Goal: Check status: Check status

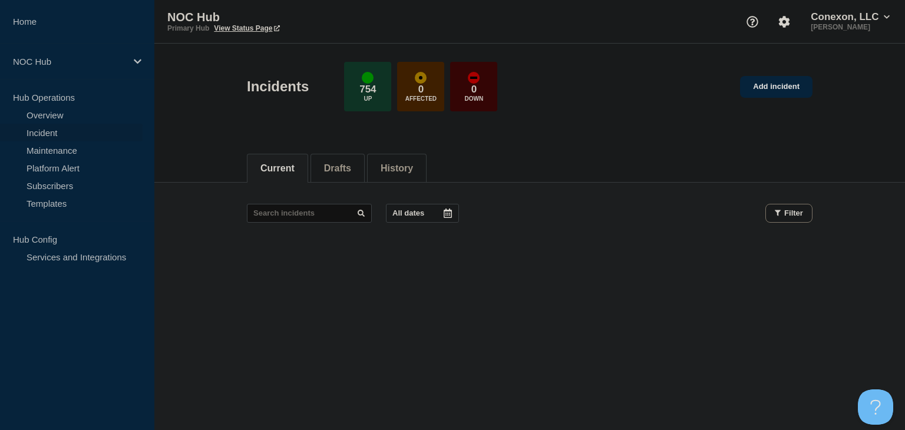
click at [207, 262] on footer at bounding box center [529, 258] width 751 height 28
click at [57, 62] on p "NOC Hub" at bounding box center [69, 62] width 113 height 10
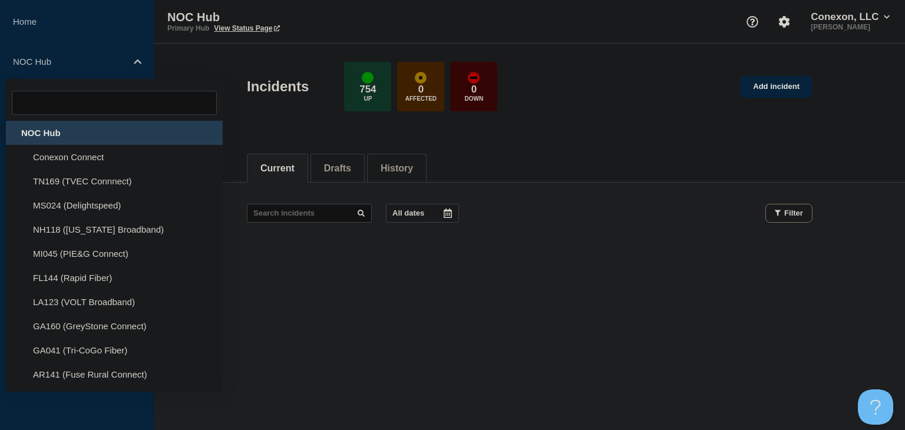
click at [44, 140] on div "NOC Hub" at bounding box center [114, 133] width 217 height 24
click at [46, 133] on div "NOC Hub" at bounding box center [114, 133] width 217 height 24
click at [222, 76] on header "Incidents 754 Up 0 Affected 0 Down Add incident" at bounding box center [529, 93] width 751 height 98
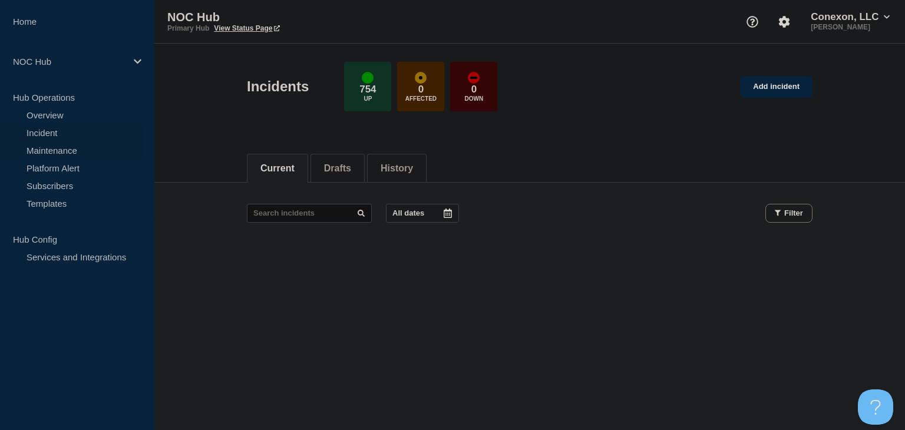
click at [70, 144] on link "Maintenance" at bounding box center [71, 150] width 143 height 18
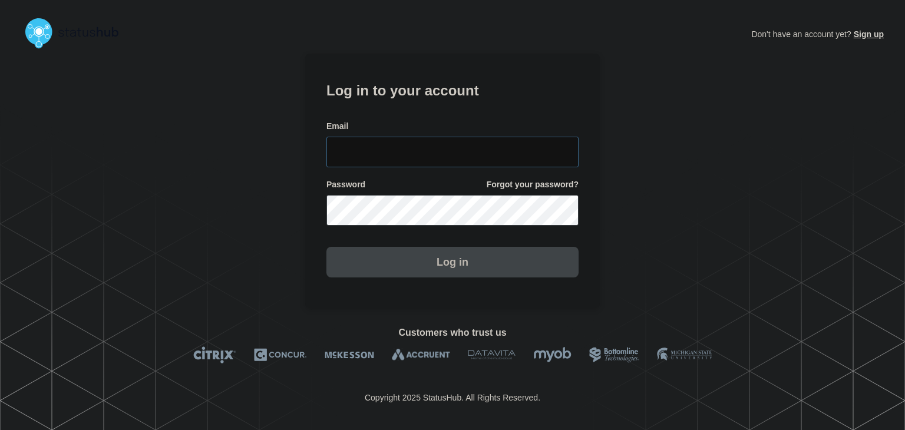
type input "amanda.mckeehan@conexon.us"
click at [405, 273] on button "Log in" at bounding box center [453, 262] width 252 height 31
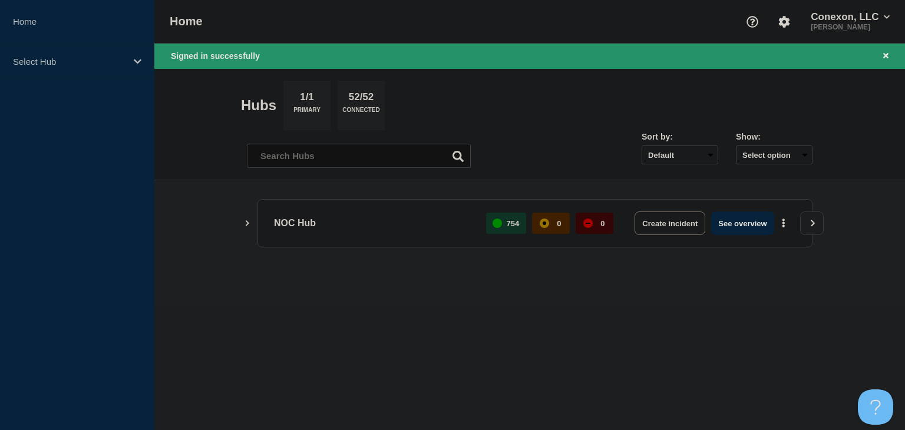
click at [174, 207] on main "NOC Hub 754 0 0 Create incident See overview" at bounding box center [529, 243] width 751 height 126
click at [97, 62] on p "Select Hub" at bounding box center [69, 62] width 113 height 10
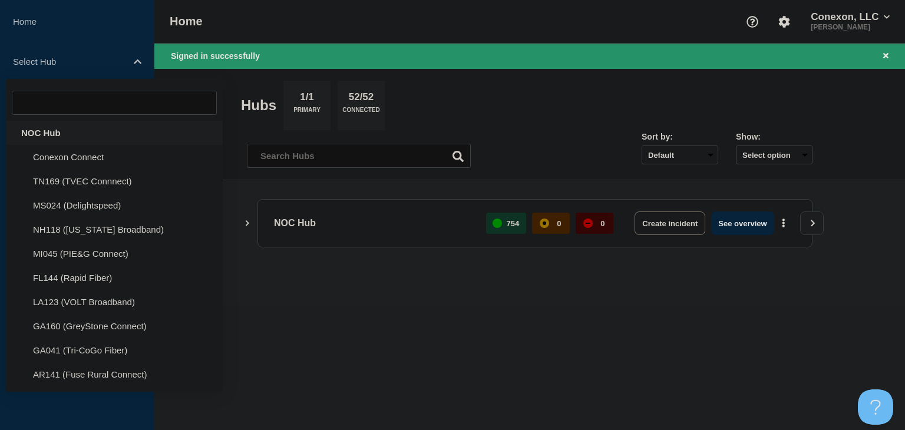
click at [47, 130] on div "NOC Hub" at bounding box center [114, 133] width 217 height 24
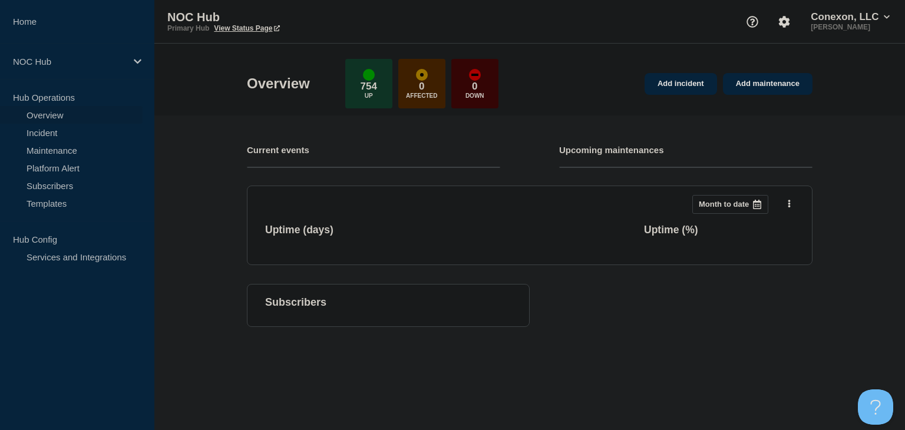
click at [188, 152] on section "Add incident Add maintenance Current events Upcoming maintenances This month Mo…" at bounding box center [529, 230] width 751 height 229
